Goal: Ask a question: Seek information or help from site administrators or community

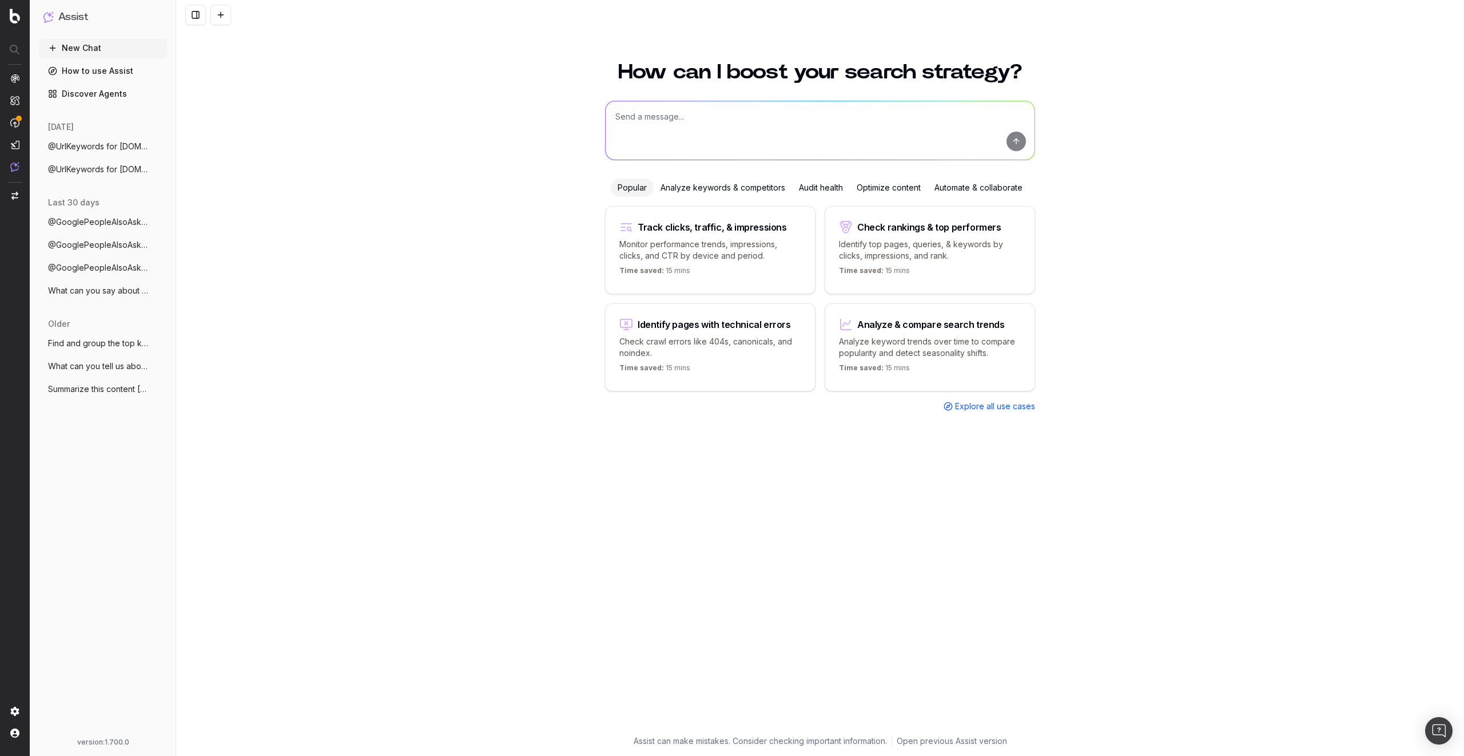
click at [670, 113] on textarea at bounding box center [820, 130] width 429 height 58
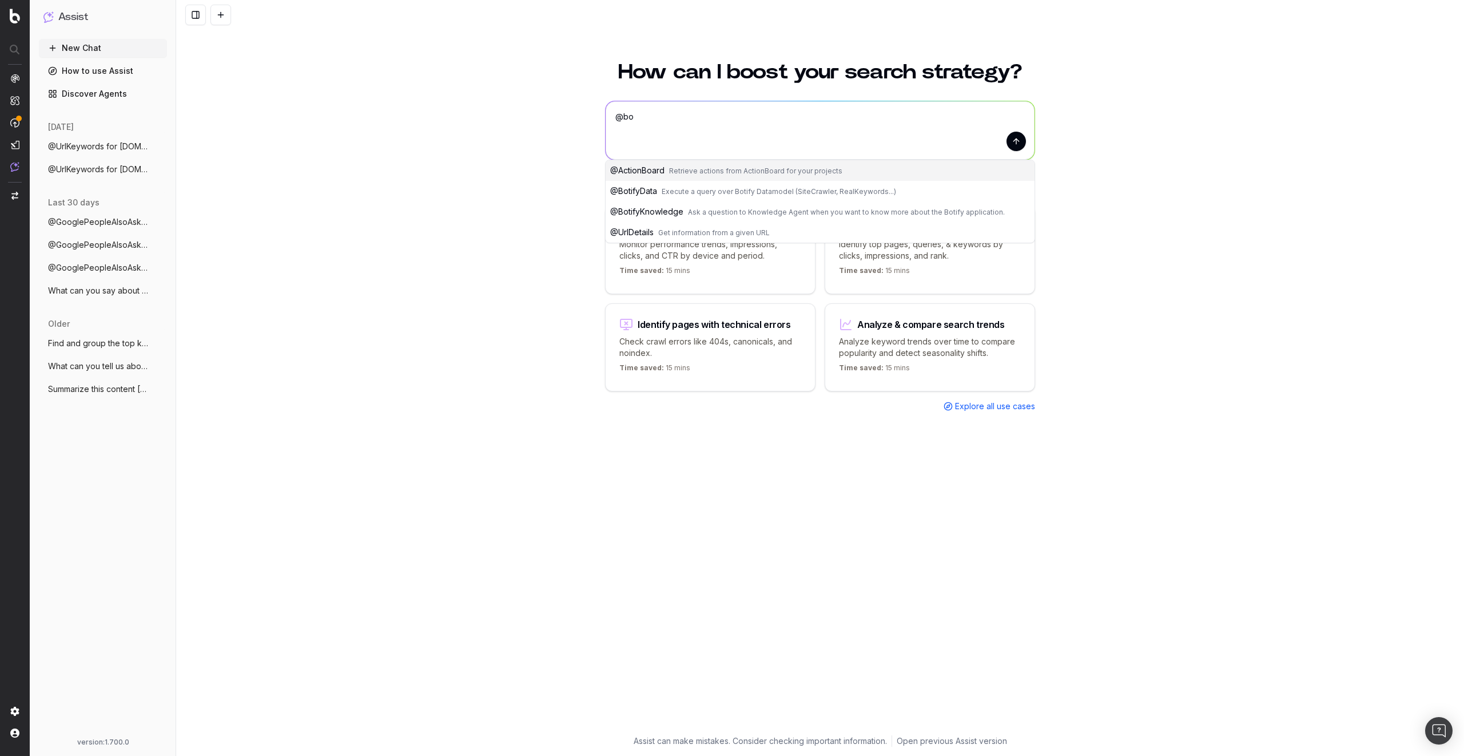
click at [696, 210] on span "Ask a question to Knowledge Agent when you want to know more about the Botify a…" at bounding box center [846, 212] width 317 height 9
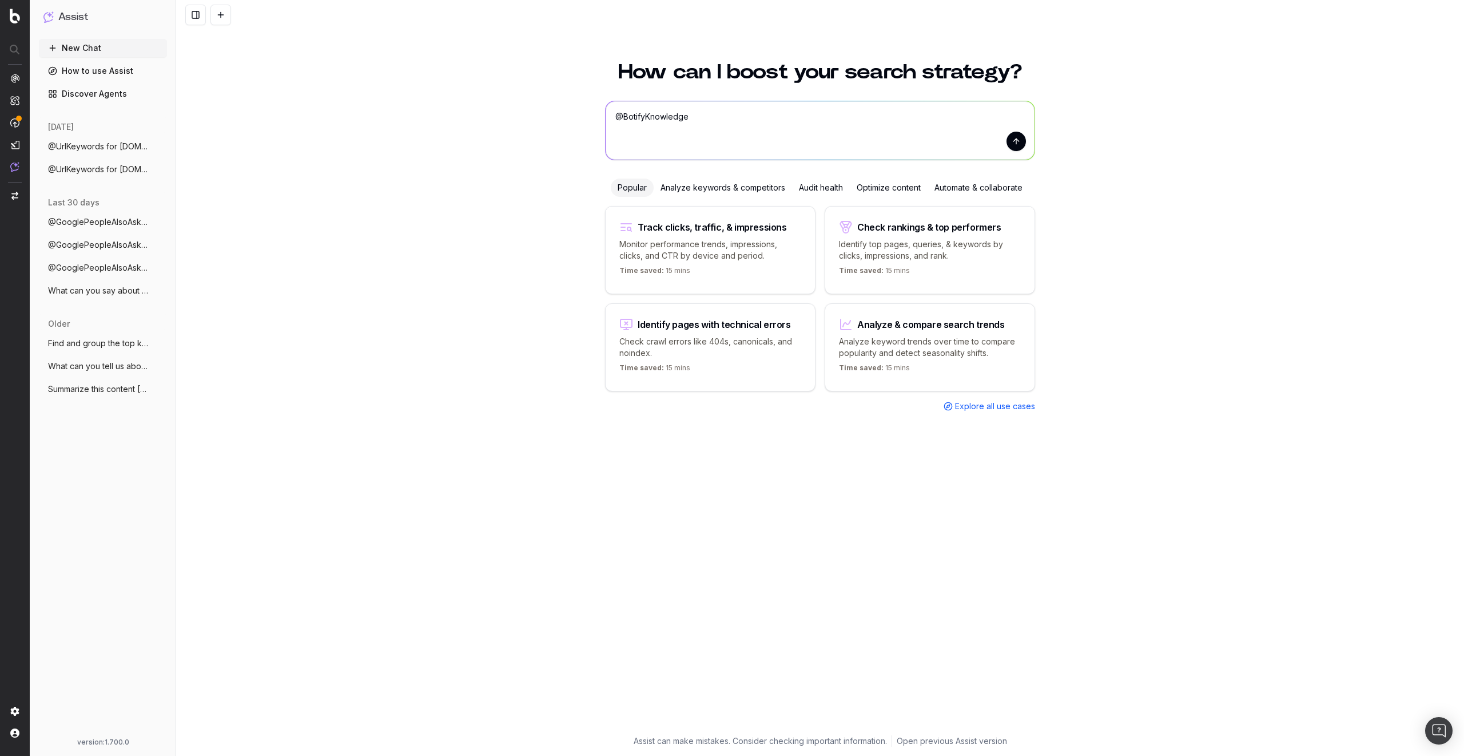
click at [725, 128] on textarea "@BotifyKnowledge" at bounding box center [820, 130] width 429 height 58
type textarea "@BotifyKnowledge whats bql?"
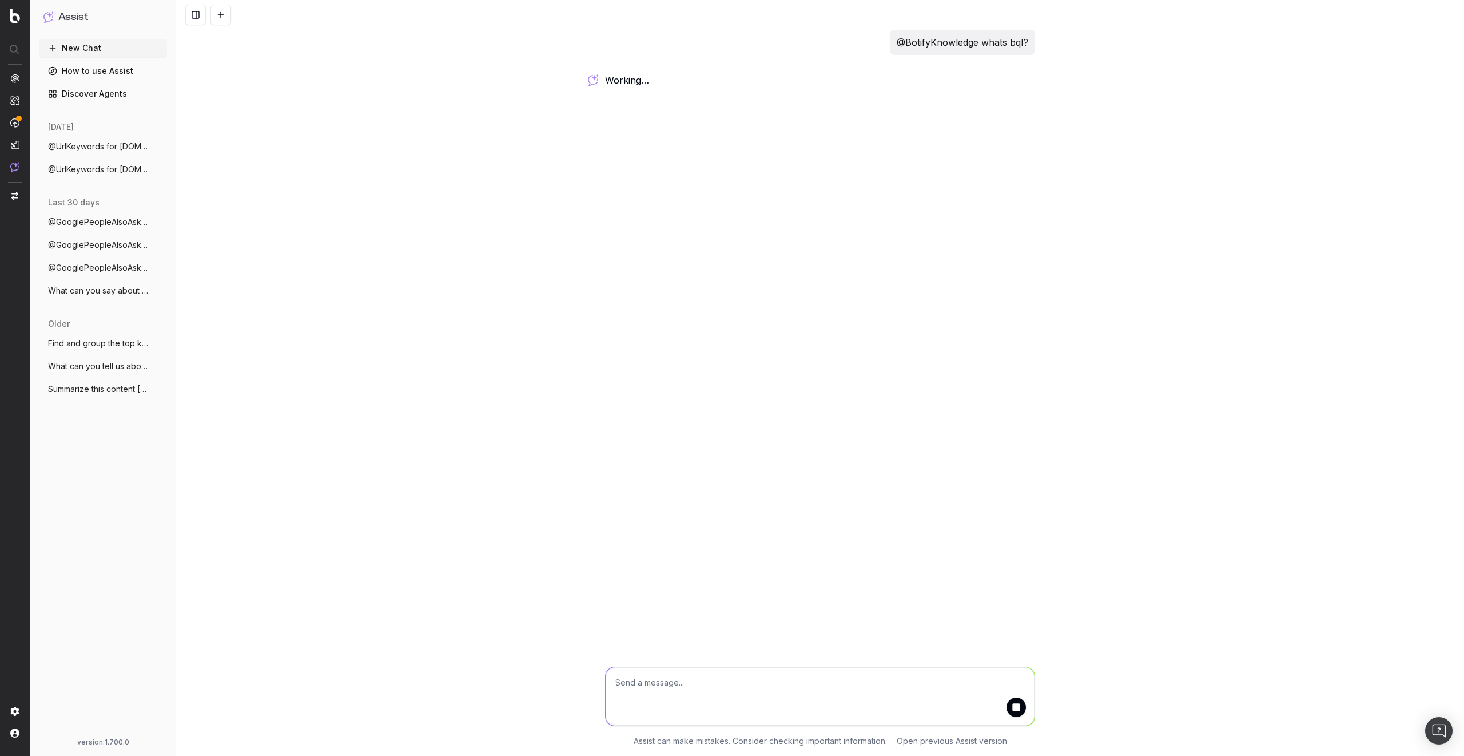
click at [269, 210] on div "@BotifyKnowledge whats bql? working … Assist can make mistakes. Consider checki…" at bounding box center [820, 378] width 1288 height 756
drag, startPoint x: 294, startPoint y: 309, endPoint x: 253, endPoint y: 217, distance: 100.6
click at [253, 217] on div "@BotifyKnowledge whats bql? working … Assist can make mistakes. Consider checki…" at bounding box center [820, 378] width 1288 height 756
